Goal: Information Seeking & Learning: Find contact information

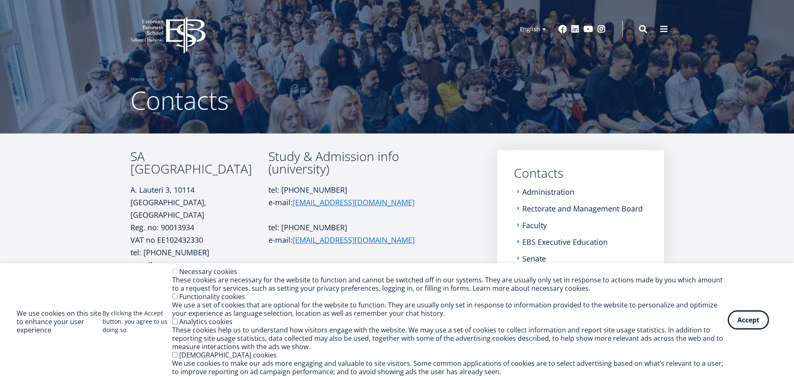
click at [756, 325] on button "Accept" at bounding box center [748, 319] width 41 height 19
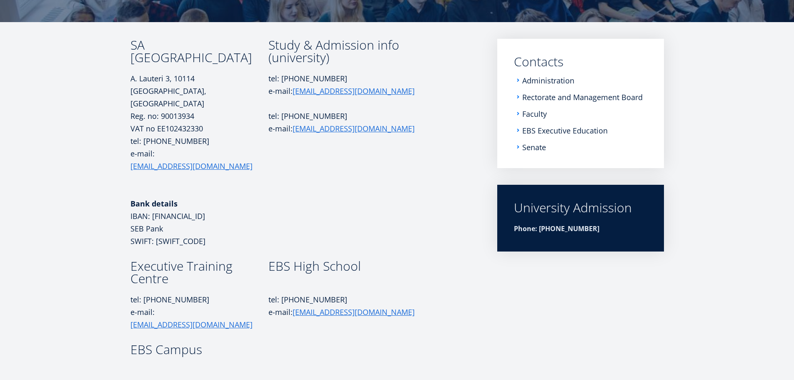
scroll to position [58, 0]
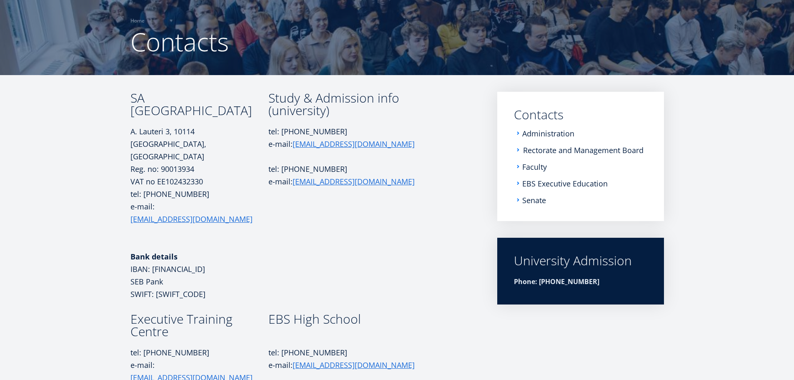
click at [568, 150] on link "Rectorate and Management Board" at bounding box center [583, 150] width 121 height 8
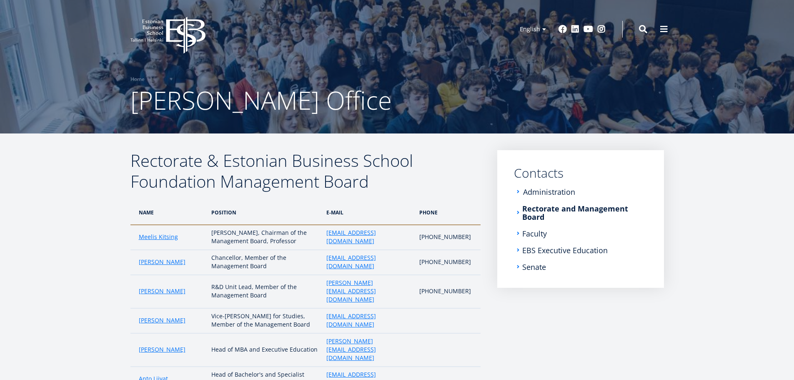
click at [558, 191] on link "Administration" at bounding box center [549, 192] width 52 height 8
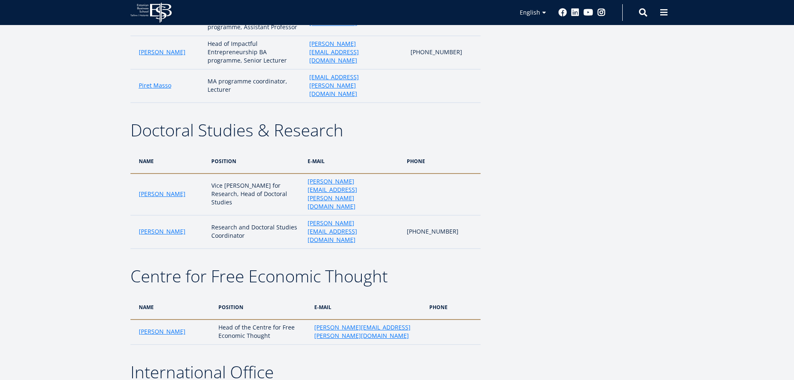
scroll to position [917, 0]
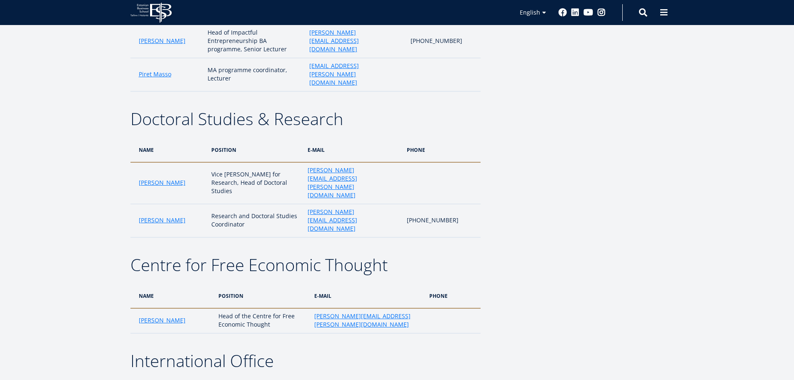
drag, startPoint x: 137, startPoint y: 231, endPoint x: 415, endPoint y: 271, distance: 280.9
copy tbody "Regina Erlenheim Vice-Rector for Internationalisation (maternity leave) regina.…"
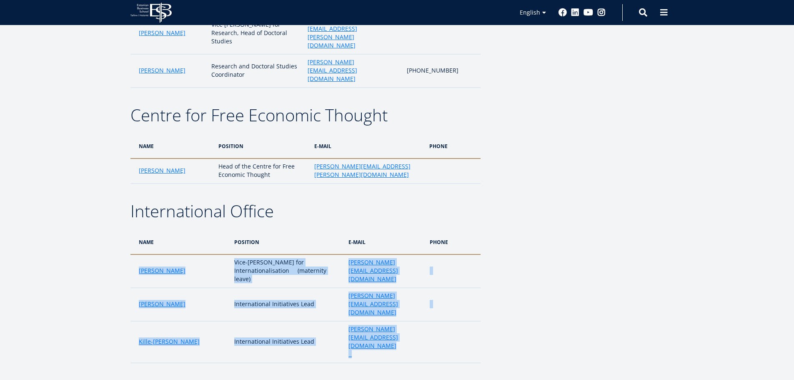
scroll to position [959, 0]
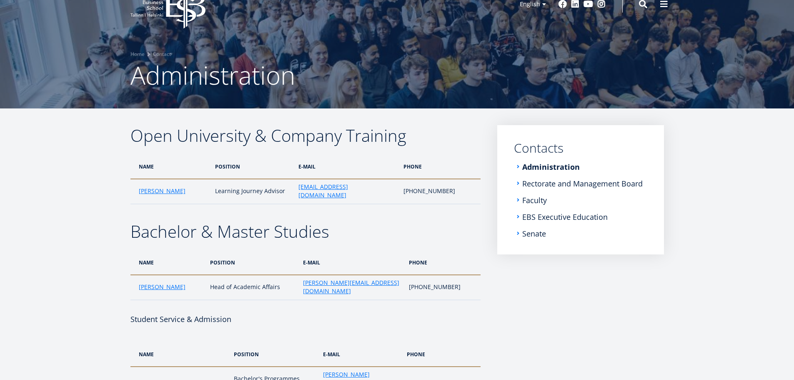
scroll to position [15, 0]
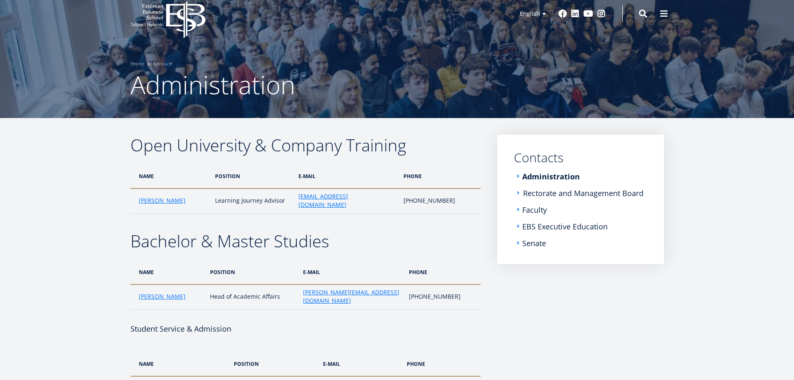
click at [548, 193] on link "Rectorate and Management Board" at bounding box center [583, 193] width 121 height 8
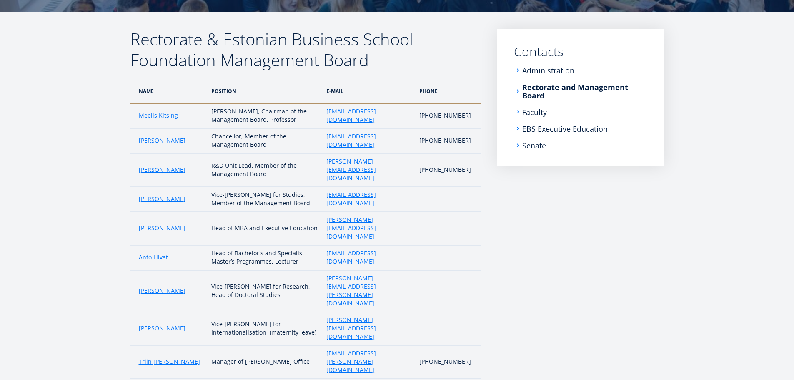
scroll to position [125, 0]
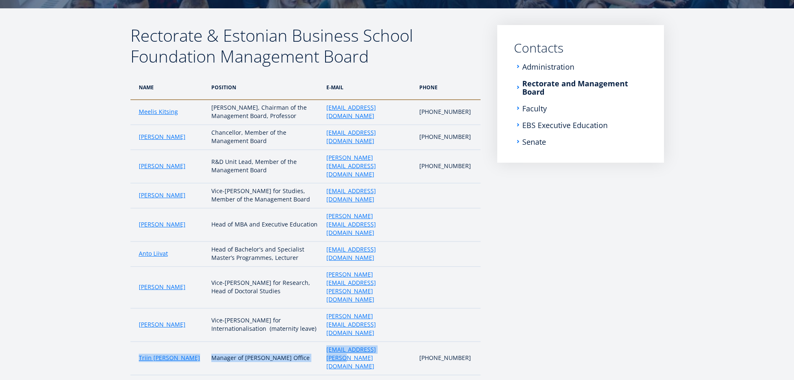
drag, startPoint x: 382, startPoint y: 301, endPoint x: 138, endPoint y: 299, distance: 243.5
click at [138, 342] on tr "Triin Sillaots Manager of Rector's Office triin.sillaots@ebs.ee +372 665 1300" at bounding box center [306, 358] width 350 height 33
copy tr "Triin Sillaots Manager of Rector's Office triin.sillaots@ebs.ee"
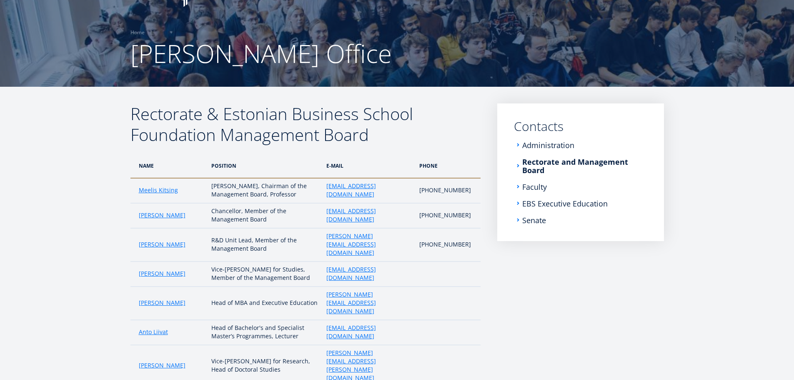
scroll to position [0, 0]
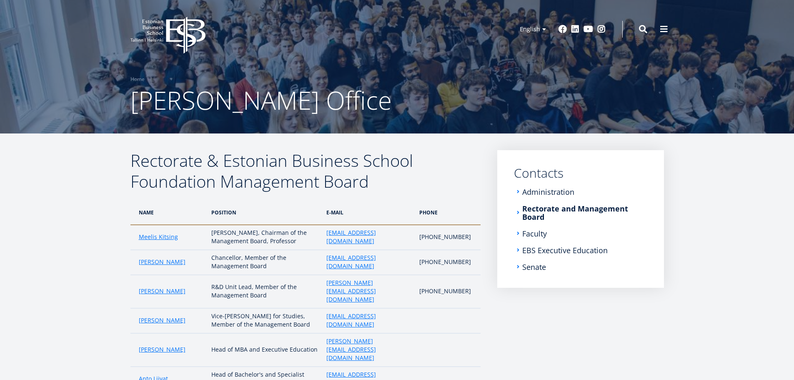
click at [178, 35] on icon "EBS Logo Created with Sketch." at bounding box center [168, 35] width 75 height 37
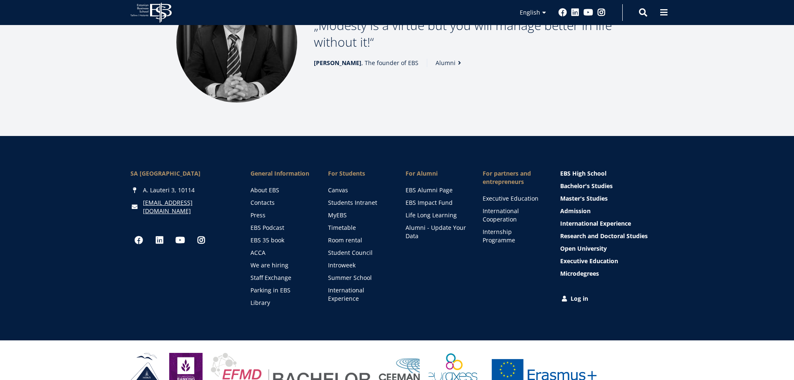
scroll to position [1163, 0]
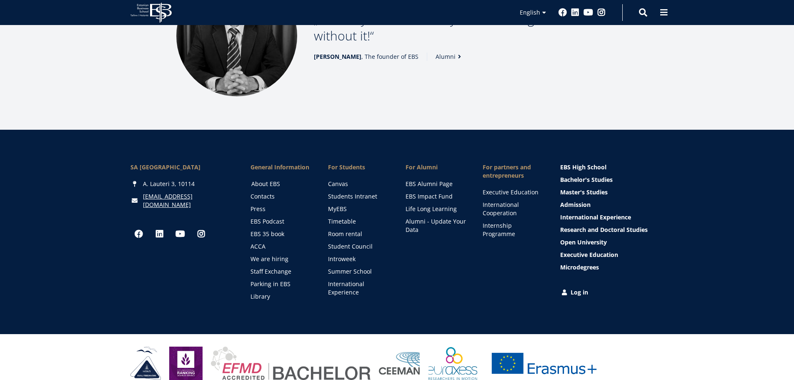
click at [265, 180] on link "About EBS" at bounding box center [281, 184] width 61 height 8
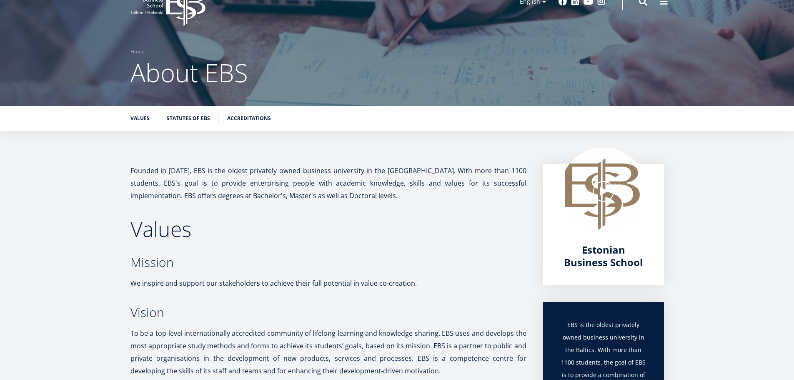
scroll to position [42, 0]
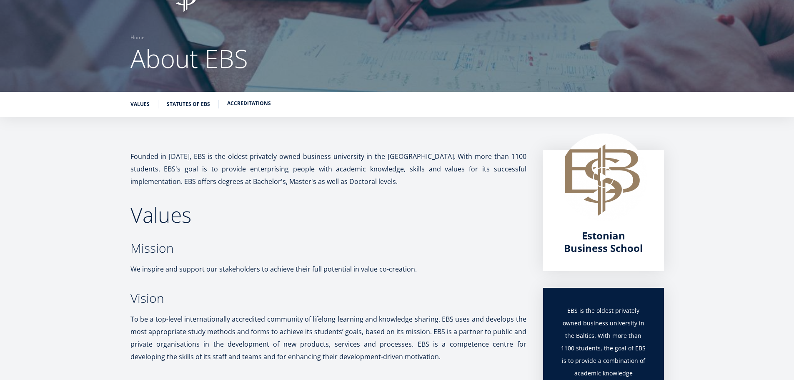
click at [236, 102] on link "Accreditations" at bounding box center [249, 103] width 44 height 8
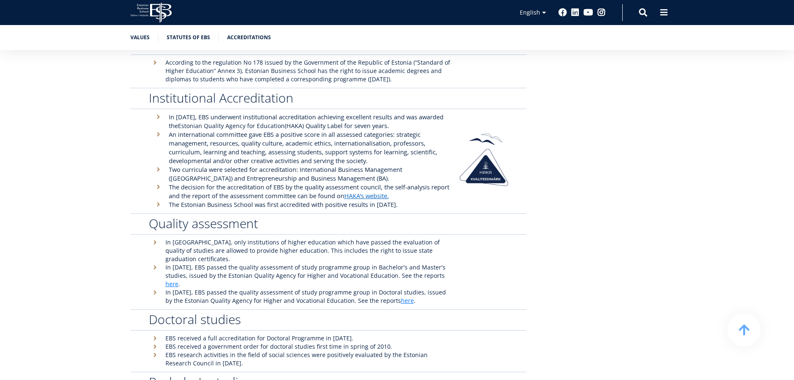
scroll to position [1603, 0]
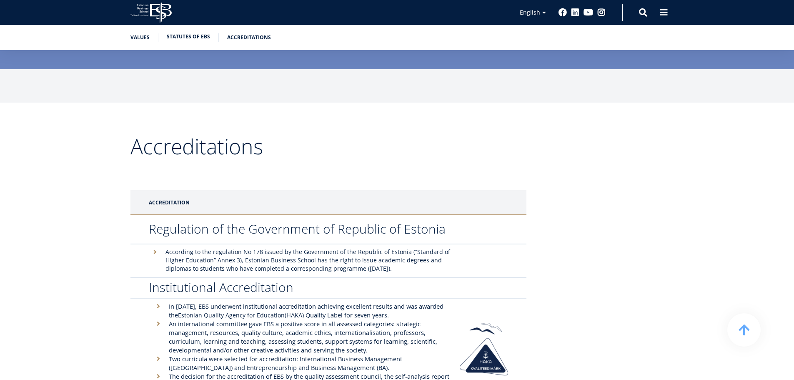
click at [186, 35] on link "Statutes of EBS" at bounding box center [188, 37] width 43 height 8
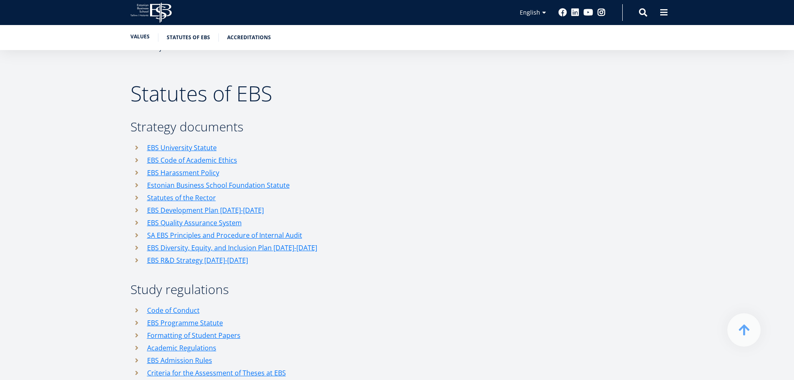
click at [143, 38] on link "Values" at bounding box center [140, 37] width 19 height 8
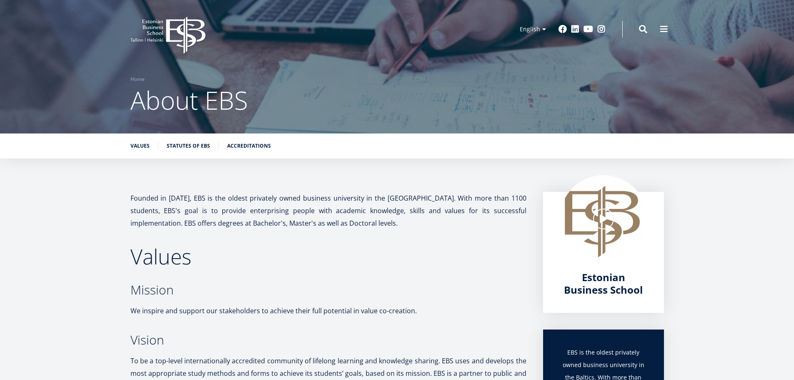
click at [176, 28] on icon "EBS Logo Created with Sketch." at bounding box center [168, 35] width 75 height 37
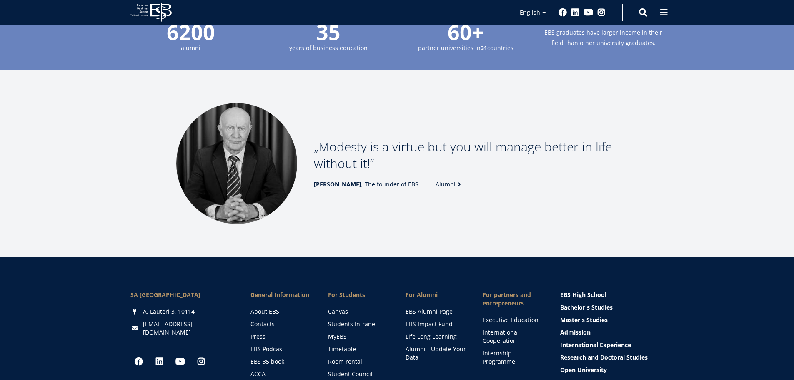
scroll to position [1126, 0]
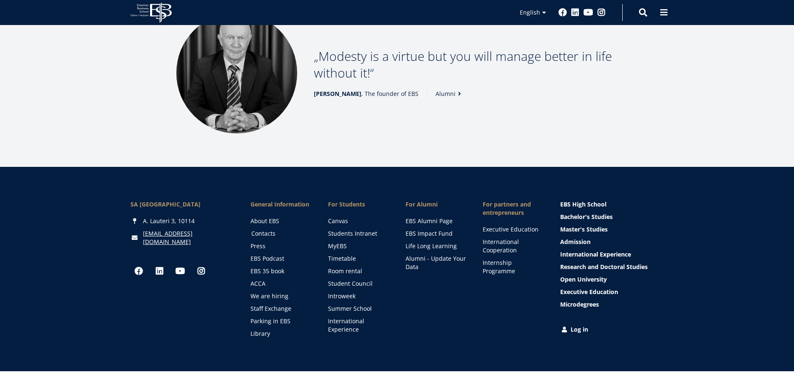
click at [265, 229] on link "Contacts" at bounding box center [281, 233] width 61 height 8
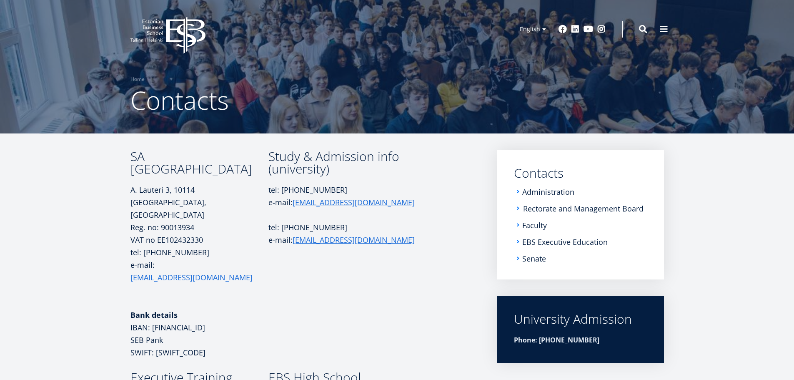
click at [560, 208] on link "Rectorate and Management Board" at bounding box center [583, 208] width 121 height 8
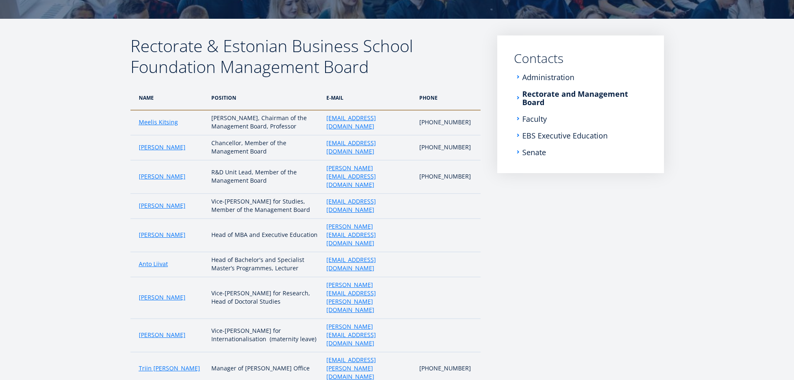
scroll to position [125, 0]
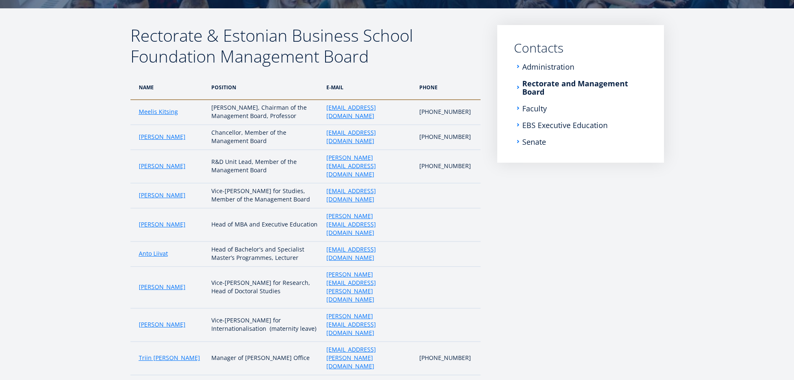
click at [207, 33] on h2 "Rectorate & Estonian Business School Foundation Management Board" at bounding box center [306, 46] width 350 height 42
